Goal: Task Accomplishment & Management: Manage account settings

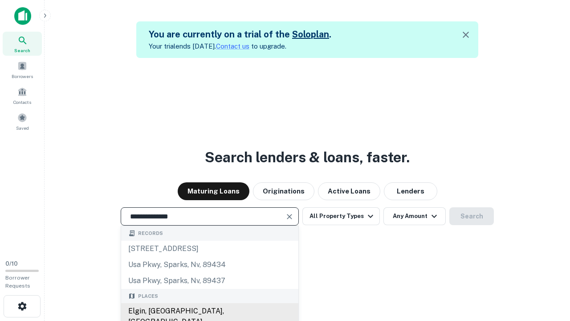
click at [209, 311] on div "Elgin, IL, USA" at bounding box center [209, 316] width 177 height 27
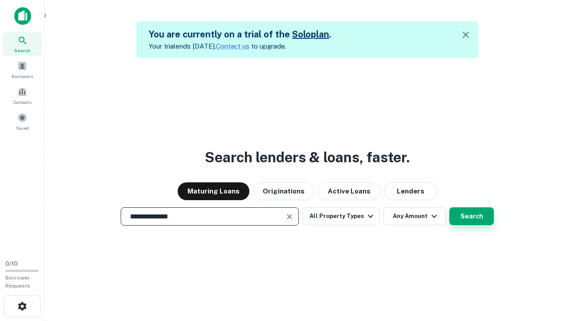
type input "**********"
click at [450, 207] on button "Search" at bounding box center [472, 216] width 45 height 18
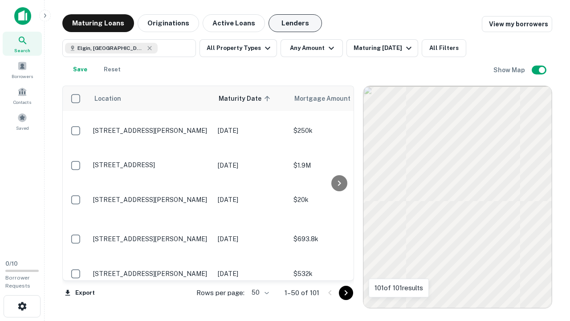
click at [295, 23] on button "Lenders" at bounding box center [295, 23] width 53 height 18
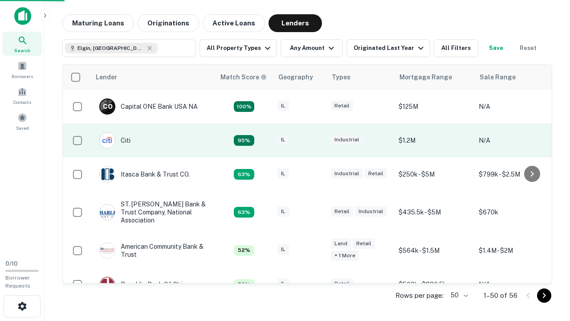
click at [316, 140] on div "IL" at bounding box center [300, 141] width 45 height 12
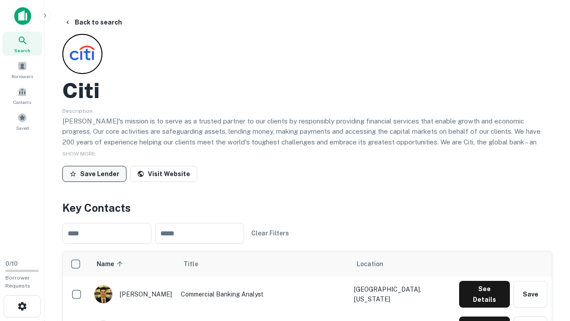
click at [94, 173] on button "Save Lender" at bounding box center [94, 174] width 64 height 16
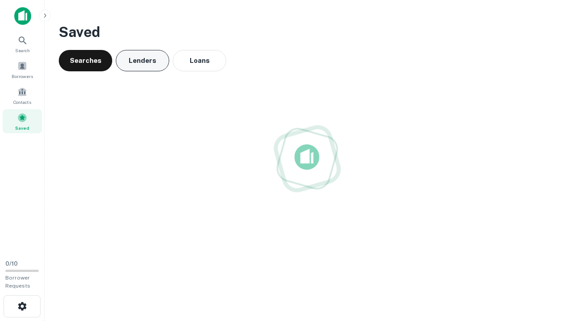
click at [143, 61] on button "Lenders" at bounding box center [142, 60] width 53 height 21
